Goal: Transaction & Acquisition: Book appointment/travel/reservation

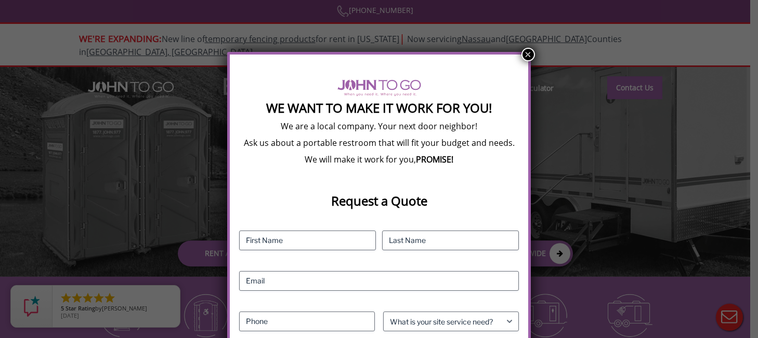
click at [530, 53] on button "×" at bounding box center [528, 55] width 14 height 14
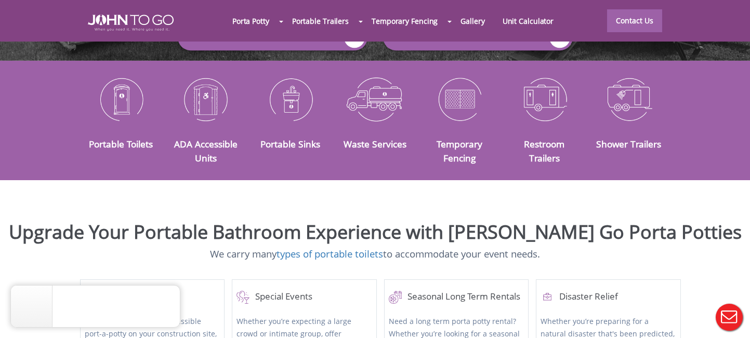
scroll to position [239, 0]
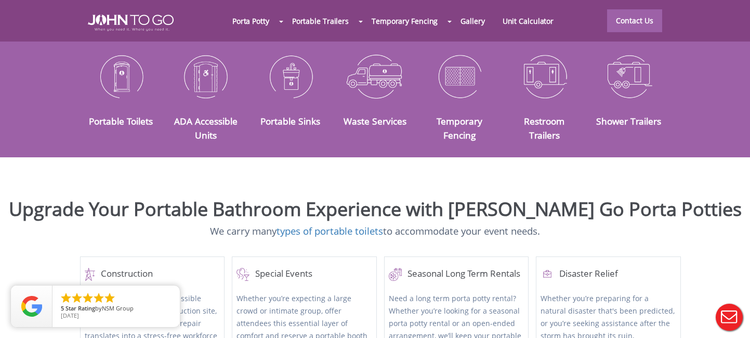
click at [119, 70] on div at bounding box center [375, 169] width 750 height 338
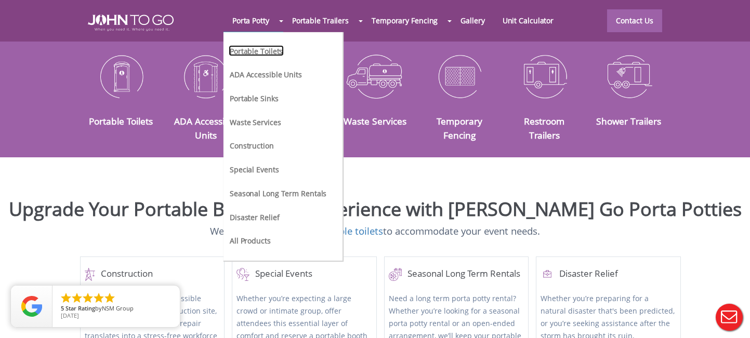
click at [260, 55] on link "Portable Toilets" at bounding box center [256, 50] width 55 height 11
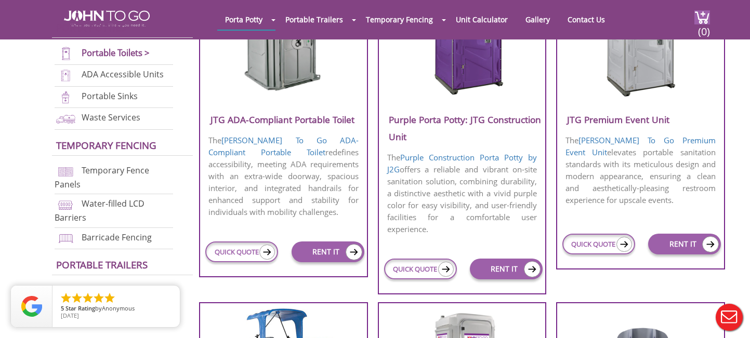
scroll to position [473, 0]
click at [613, 244] on link "QUICK QUOTE" at bounding box center [598, 243] width 73 height 21
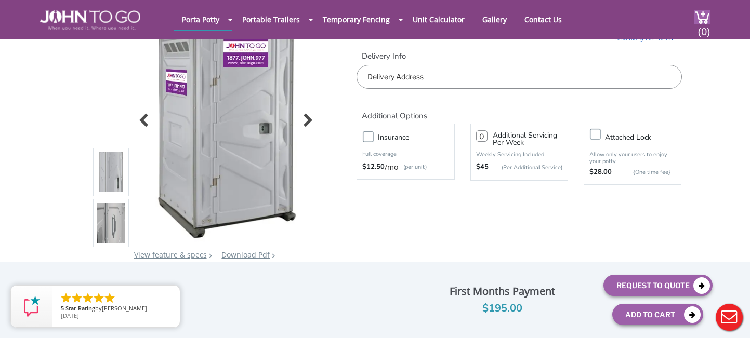
scroll to position [75, 0]
click at [308, 123] on div at bounding box center [305, 122] width 15 height 15
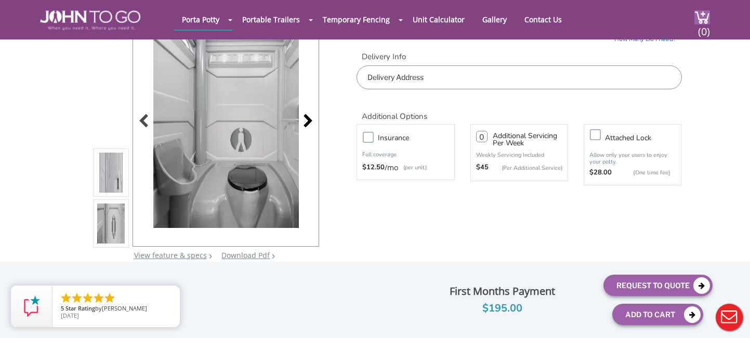
click at [308, 123] on div at bounding box center [305, 122] width 15 height 15
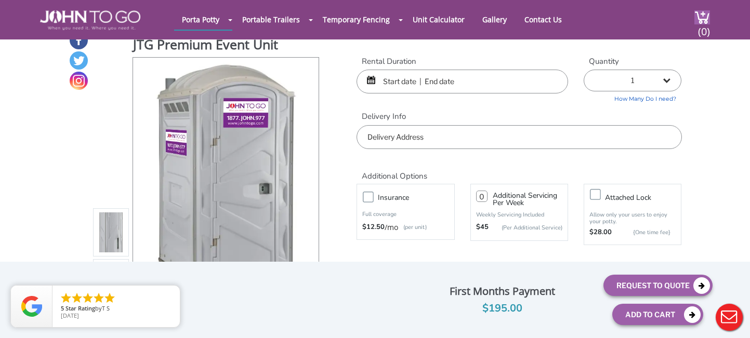
scroll to position [15, 0]
